Goal: Information Seeking & Learning: Compare options

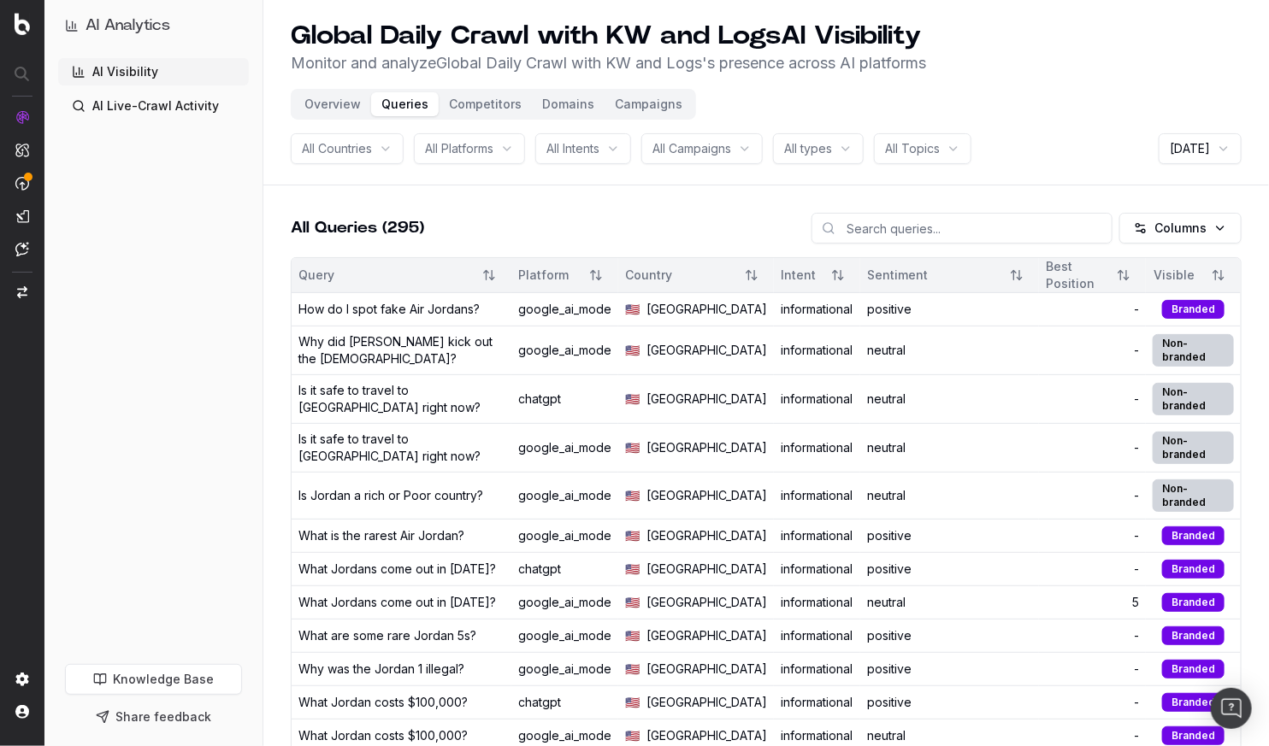
click at [457, 106] on button "Competitors" at bounding box center [485, 104] width 93 height 24
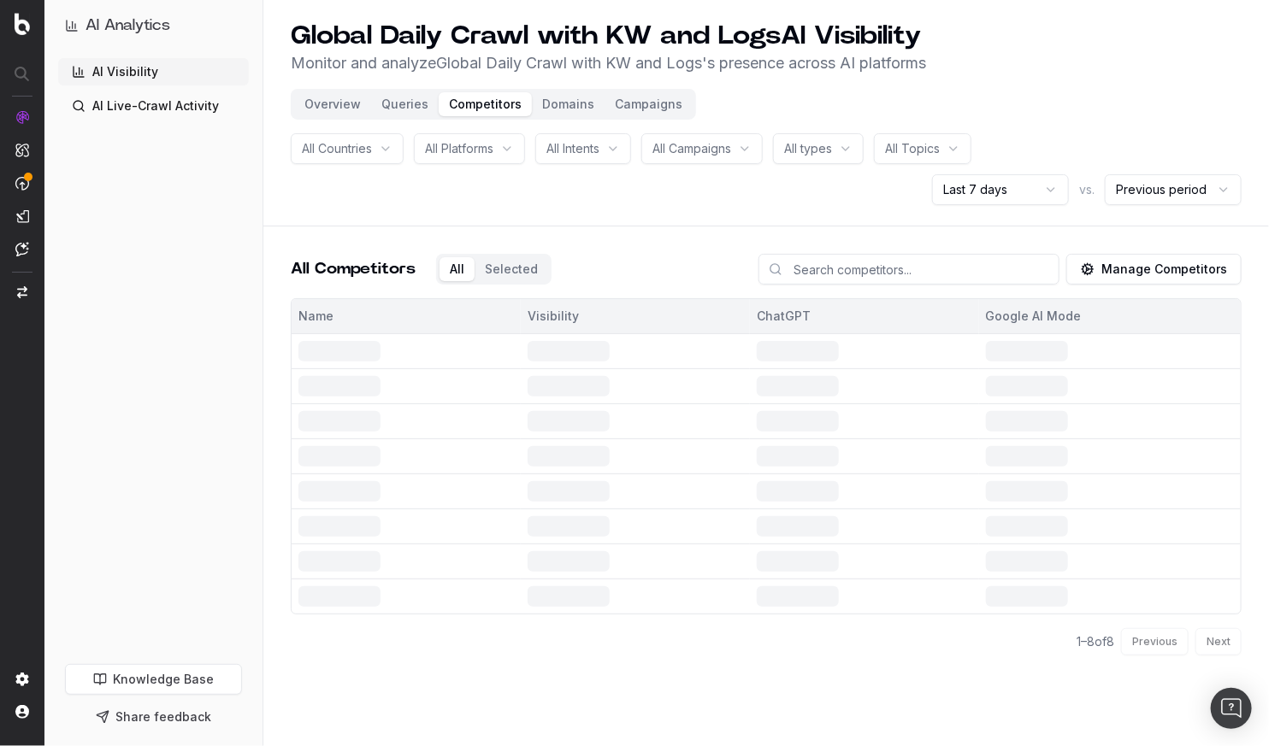
click at [322, 106] on button "Overview" at bounding box center [332, 104] width 77 height 24
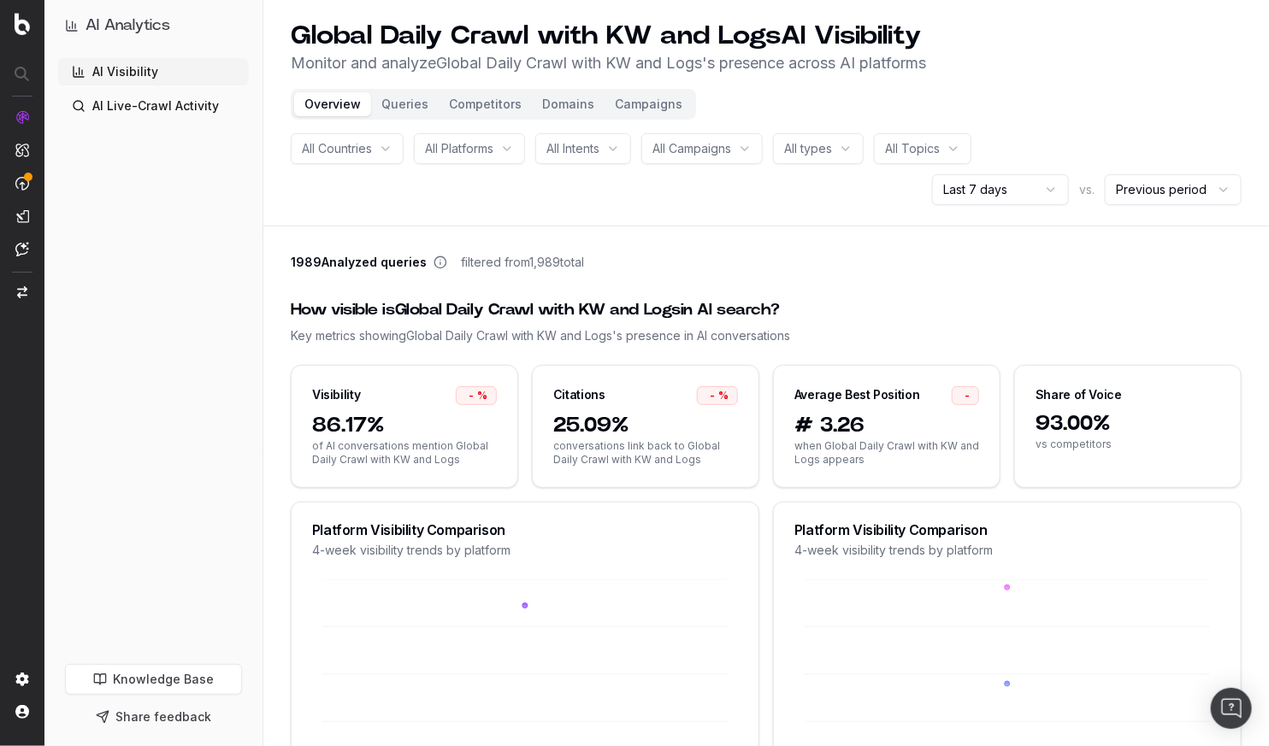
click at [398, 99] on button "Queries" at bounding box center [405, 104] width 68 height 24
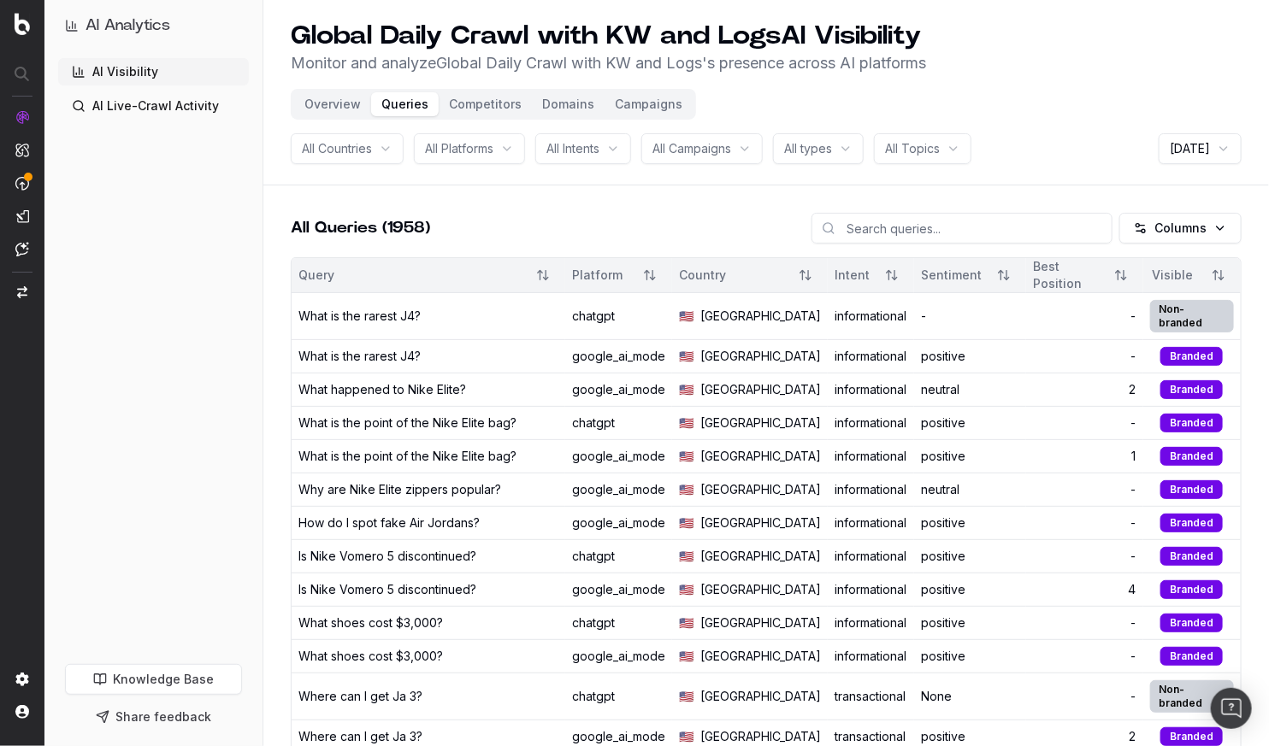
click at [475, 104] on button "Competitors" at bounding box center [485, 104] width 93 height 24
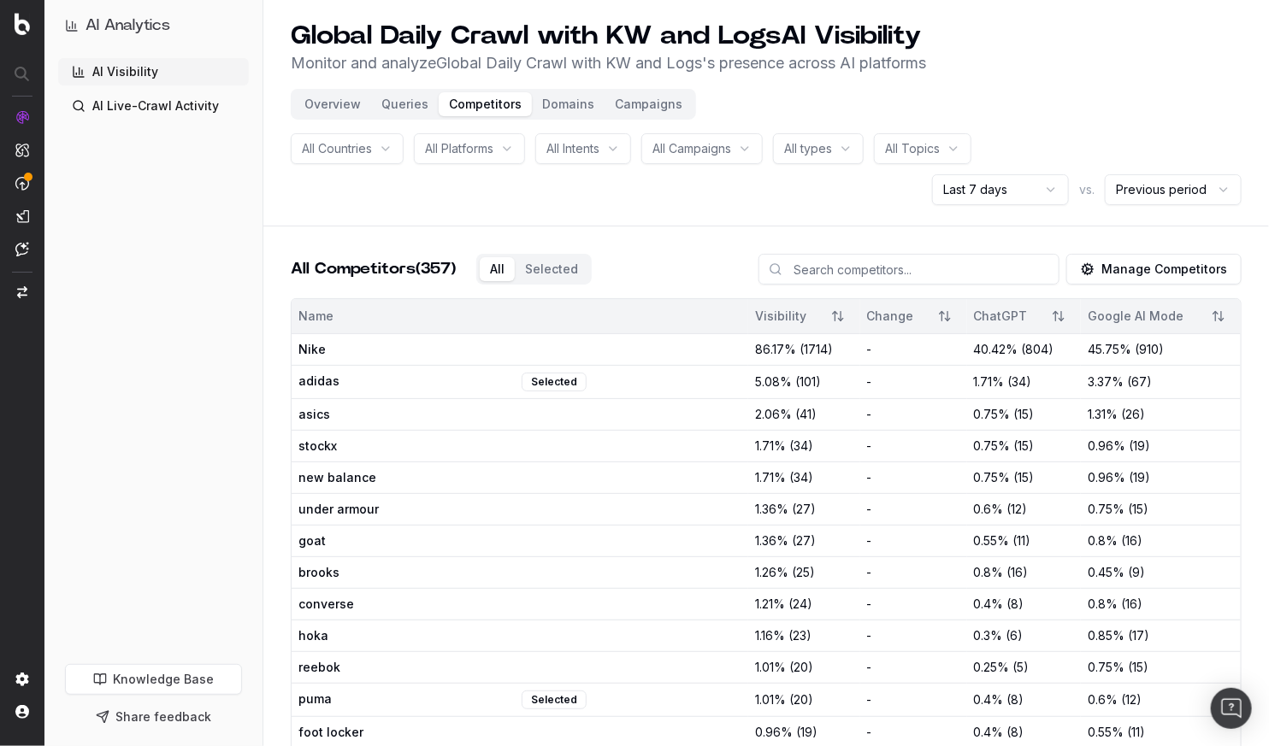
click at [555, 99] on button "Domains" at bounding box center [568, 104] width 73 height 24
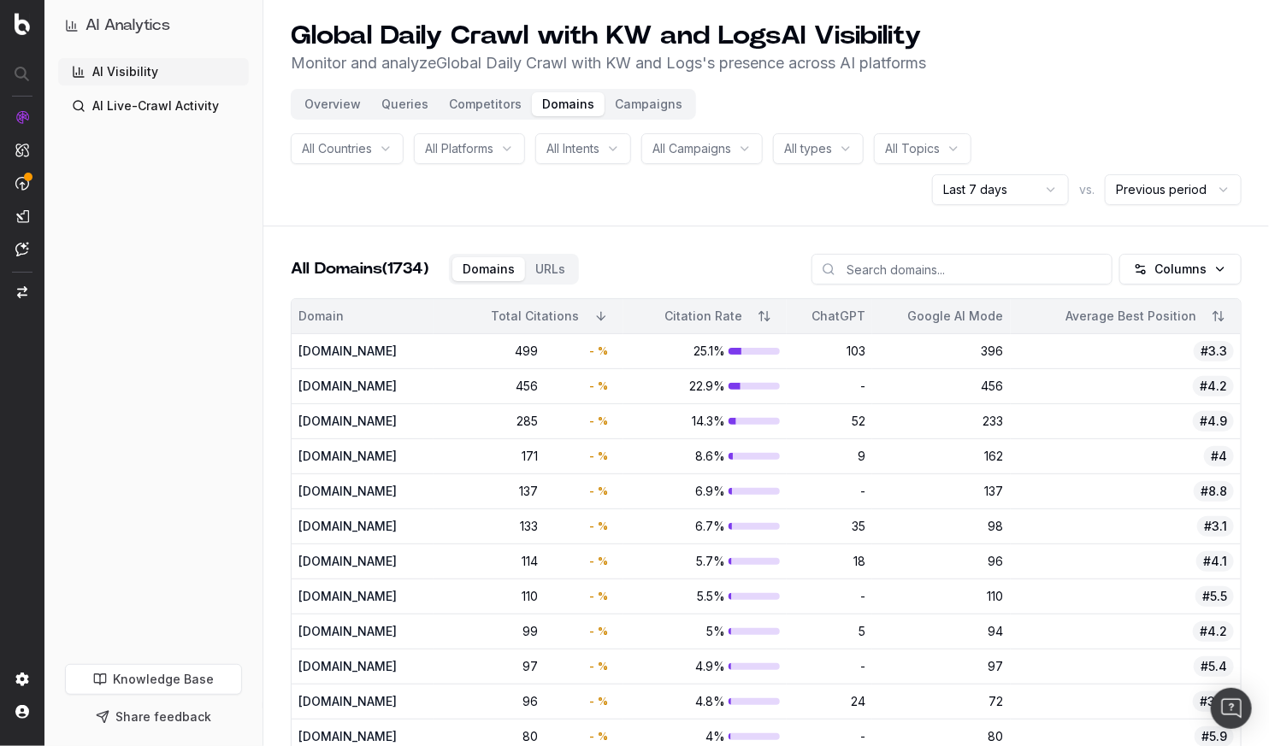
click at [173, 686] on link "Knowledge Base" at bounding box center [153, 679] width 177 height 31
